Goal: Information Seeking & Learning: Check status

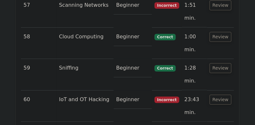
scroll to position [3064, 0]
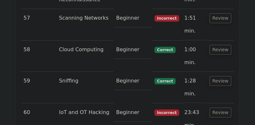
scroll to position [2989, 0]
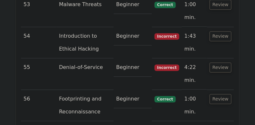
scroll to position [2885, 0]
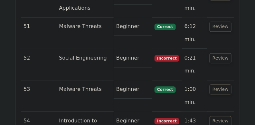
scroll to position [2803, 0]
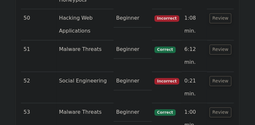
scroll to position [2721, 0]
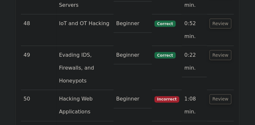
drag, startPoint x: 222, startPoint y: 70, endPoint x: 222, endPoint y: 66, distance: 3.9
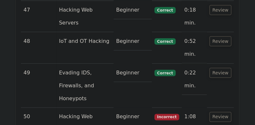
scroll to position [2657, 0]
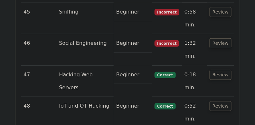
scroll to position [2623, 0]
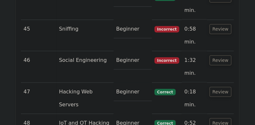
scroll to position [2586, 0]
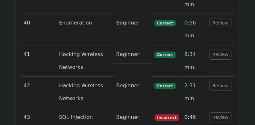
scroll to position [2545, 0]
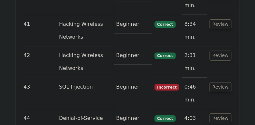
scroll to position [2508, 0]
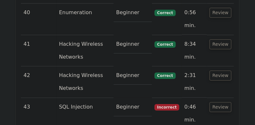
scroll to position [2395, 0]
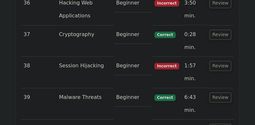
scroll to position [2357, 0]
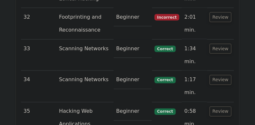
scroll to position [2329, 0]
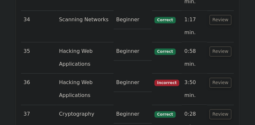
scroll to position [2284, 0]
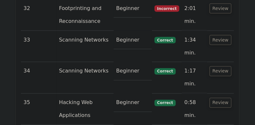
scroll to position [2231, 0]
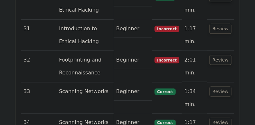
scroll to position [2181, 0]
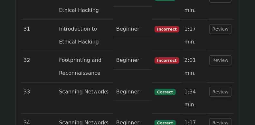
drag, startPoint x: 221, startPoint y: 42, endPoint x: 223, endPoint y: 37, distance: 5.2
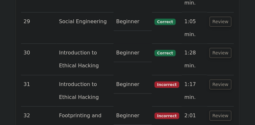
scroll to position [2123, 0]
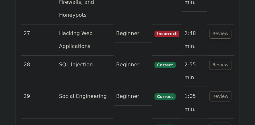
scroll to position [2029, 0]
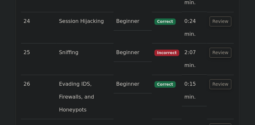
scroll to position [1956, 0]
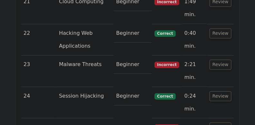
scroll to position [1871, 0]
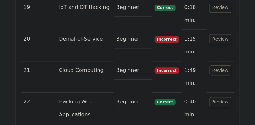
scroll to position [1795, 0]
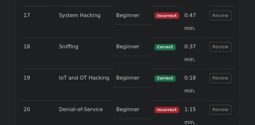
scroll to position [1731, 0]
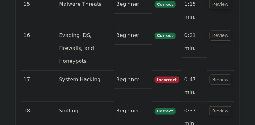
scroll to position [1669, 0]
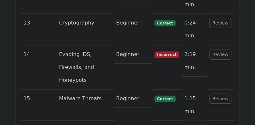
scroll to position [1583, 0]
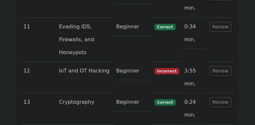
scroll to position [1504, 0]
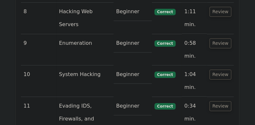
scroll to position [1412, 0]
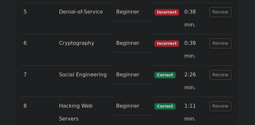
scroll to position [1320, 0]
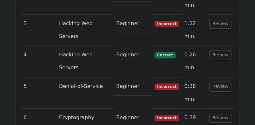
scroll to position [1245, 0]
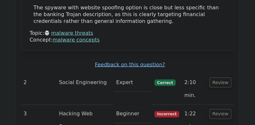
scroll to position [1166, 0]
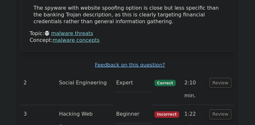
click at [224, 110] on button "Review" at bounding box center [221, 115] width 22 height 10
click at [222, 78] on button "Review" at bounding box center [221, 83] width 22 height 10
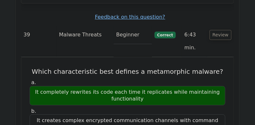
scroll to position [0, 0]
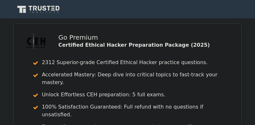
click at [3, 59] on div "Go Premium Certified Ethical Hacker Preparation Package (2025) 2312 Superior-gr…" at bounding box center [127, 100] width 255 height 153
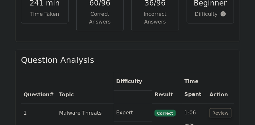
scroll to position [625, 0]
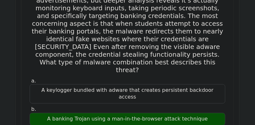
scroll to position [805, 0]
